Goal: Find specific page/section: Find specific page/section

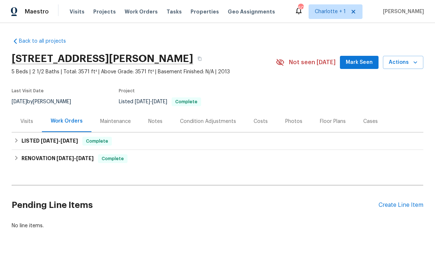
scroll to position [25, 0]
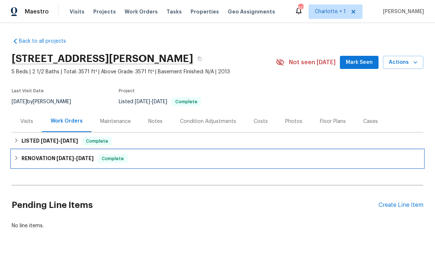
click at [68, 156] on span "[DATE]" at bounding box center [66, 158] width 18 height 5
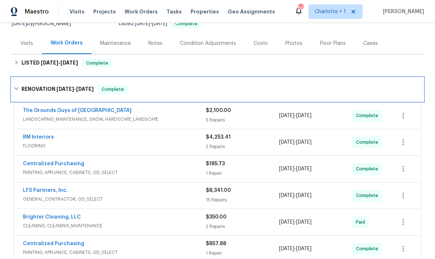
scroll to position [80, 0]
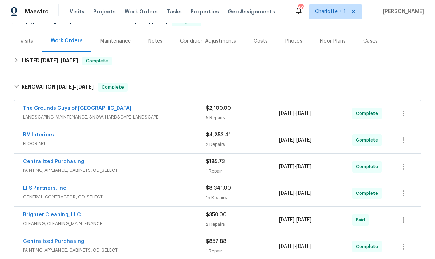
click at [180, 113] on span "LANDSCAPING_MAINTENANCE, SNOW, HARDSCAPE_LANDSCAPE" at bounding box center [114, 116] width 183 height 7
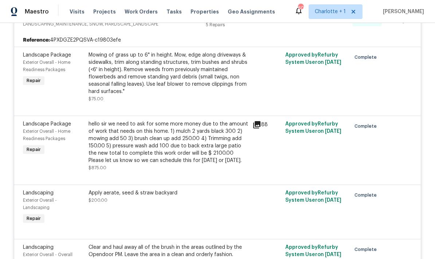
scroll to position [18, 0]
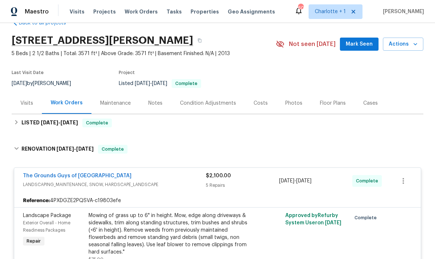
click at [191, 181] on span "LANDSCAPING_MAINTENANCE, SNOW, HARDSCAPE_LANDSCAPE" at bounding box center [114, 184] width 183 height 7
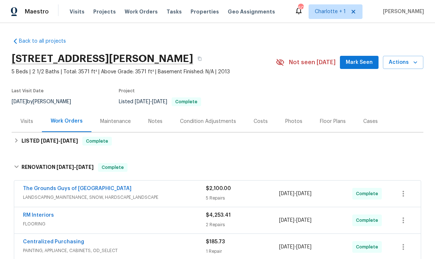
scroll to position [0, 0]
click at [49, 38] on link "Back to all projects" at bounding box center [47, 41] width 70 height 7
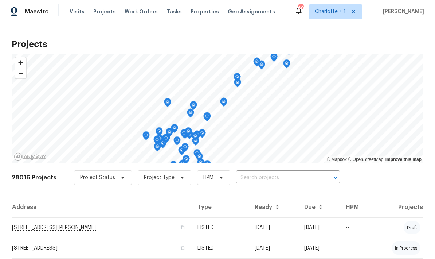
click at [292, 175] on input "text" at bounding box center [278, 177] width 84 height 11
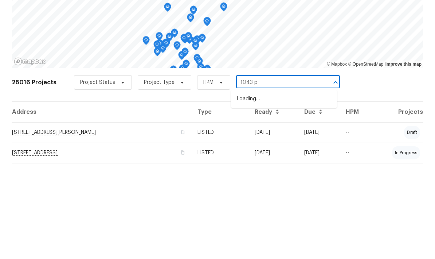
type input "1043 pa"
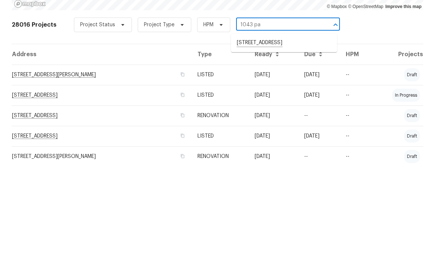
scroll to position [59, 0]
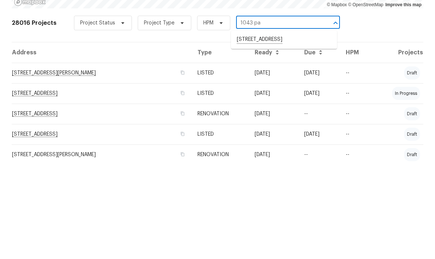
click at [288, 129] on li "[STREET_ADDRESS]" at bounding box center [284, 135] width 106 height 12
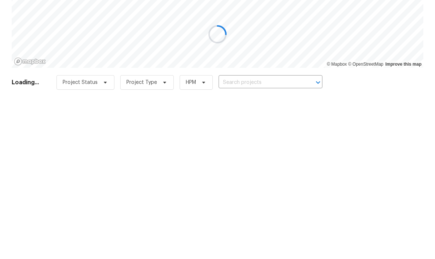
type input "[STREET_ADDRESS]"
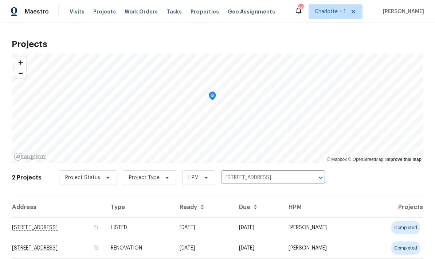
scroll to position [23, 0]
click at [105, 217] on td "[STREET_ADDRESS]" at bounding box center [58, 227] width 93 height 20
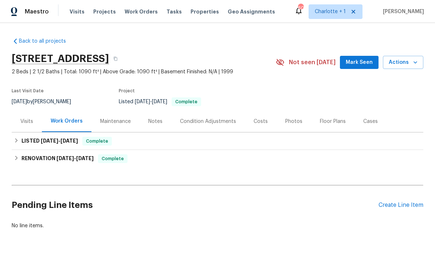
click at [22, 124] on div "Visits" at bounding box center [26, 121] width 13 height 7
